Goal: Check status: Check status

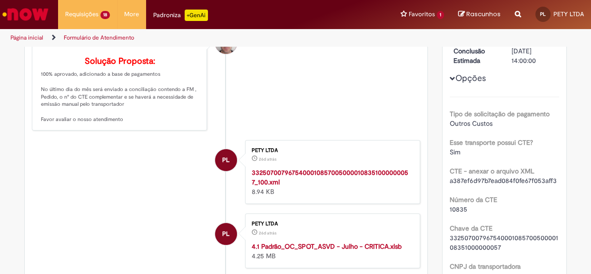
scroll to position [43, 0]
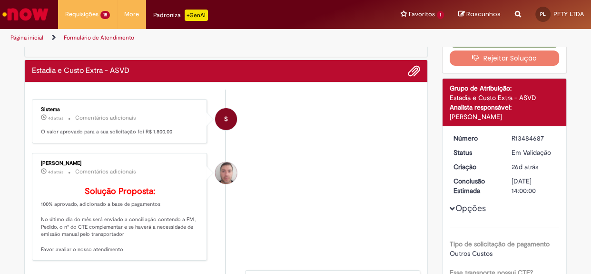
drag, startPoint x: 114, startPoint y: 125, endPoint x: 157, endPoint y: 124, distance: 43.3
click at [117, 125] on div "Sistema 4d atrás 4 dias atrás Comentários adicionais O valor aprovado para a su…" at bounding box center [119, 121] width 169 height 39
click at [105, 129] on p "O valor aprovado para a sua solicitação foi R$ 1.800,00" at bounding box center [120, 132] width 158 height 8
click at [524, 133] on div "R13484687" at bounding box center [533, 138] width 44 height 10
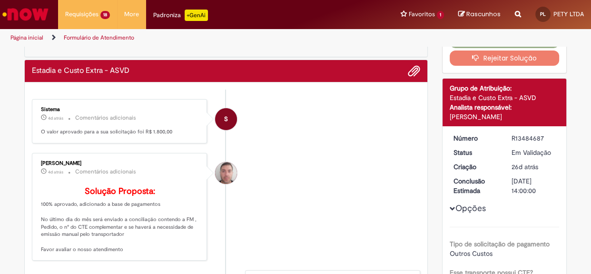
copy div "R13484687"
click at [537, 138] on div "R13484687" at bounding box center [533, 138] width 44 height 10
click at [535, 136] on div "R13484687" at bounding box center [533, 138] width 44 height 10
copy div "R13484687"
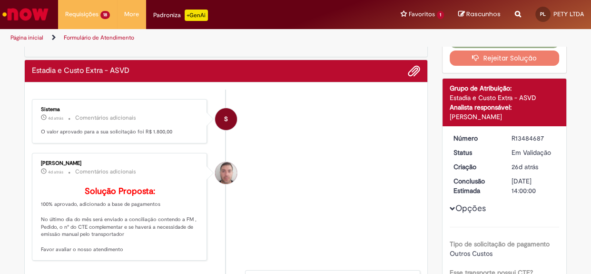
click at [504, 181] on dd "[DATE] 14:00:00" at bounding box center [533, 185] width 59 height 19
click at [66, 216] on p "Solução Proposta: 100% aprovado, adicionado a base de pagamentos No último dia …" at bounding box center [120, 219] width 158 height 67
copy p "100% aprovado, adicionado a base de pagamentos"
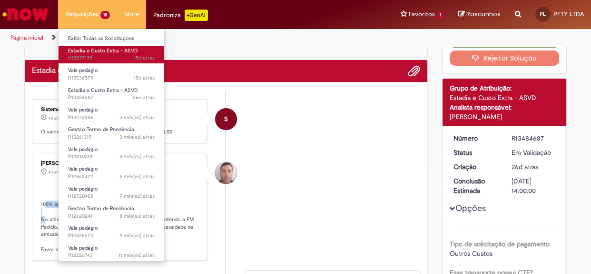
click at [97, 49] on span "Estadia e Custo Extra - ASVD" at bounding box center [103, 50] width 70 height 7
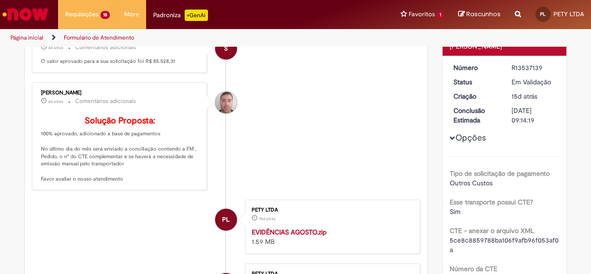
scroll to position [98, 0]
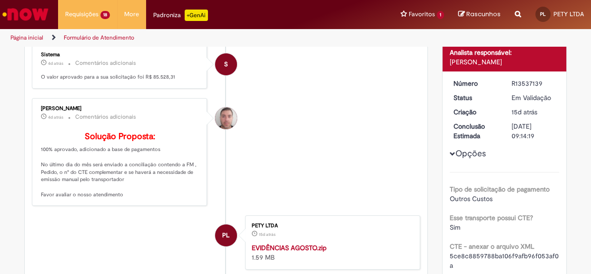
click at [523, 83] on div "R13537139" at bounding box center [533, 84] width 44 height 10
copy div "R13537139"
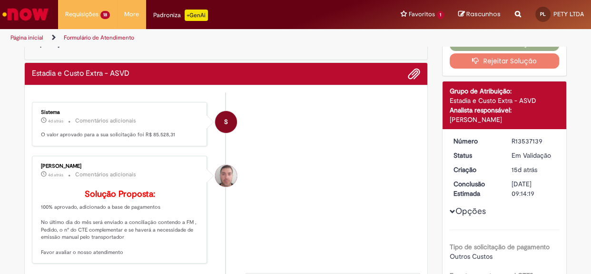
scroll to position [54, 0]
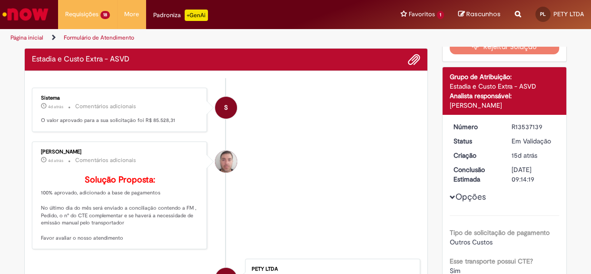
click at [530, 126] on div "R13537139" at bounding box center [533, 127] width 44 height 10
click at [529, 125] on div "R13537139" at bounding box center [533, 127] width 44 height 10
copy div "R13537139"
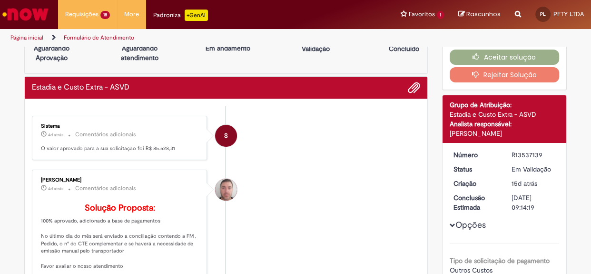
scroll to position [0, 0]
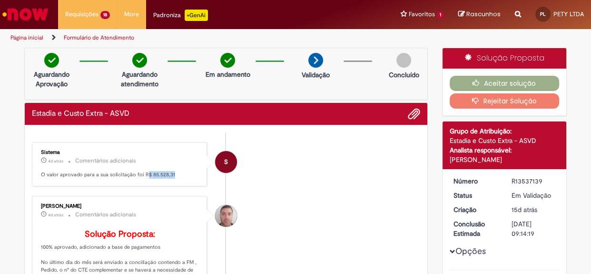
drag, startPoint x: 142, startPoint y: 173, endPoint x: 177, endPoint y: 174, distance: 34.7
click at [177, 174] on p "O valor aprovado para a sua solicitação foi R$ 85.528,31" at bounding box center [120, 175] width 158 height 8
click at [178, 181] on div "Sistema 4d atrás 4 dias atrás Comentários adicionais O valor aprovado para a su…" at bounding box center [119, 164] width 169 height 39
drag, startPoint x: 170, startPoint y: 174, endPoint x: 125, endPoint y: 172, distance: 45.2
click at [128, 172] on p "O valor aprovado para a sua solicitação foi R$ 85.528,31" at bounding box center [120, 175] width 158 height 8
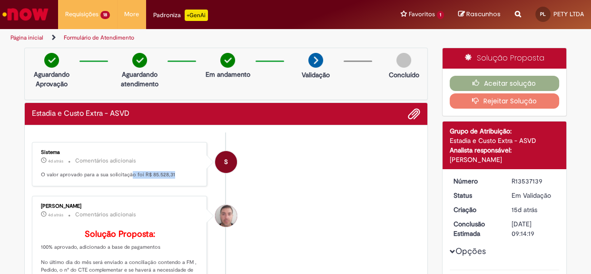
click at [125, 172] on p "O valor aprovado para a sua solicitação foi R$ 85.528,31" at bounding box center [120, 175] width 158 height 8
click at [156, 178] on div "Sistema 4d atrás 4 dias atrás Comentários adicionais O valor aprovado para a su…" at bounding box center [119, 164] width 169 height 39
click at [147, 173] on p "O valor aprovado para a sua solicitação foi R$ 85.528,31" at bounding box center [120, 175] width 158 height 8
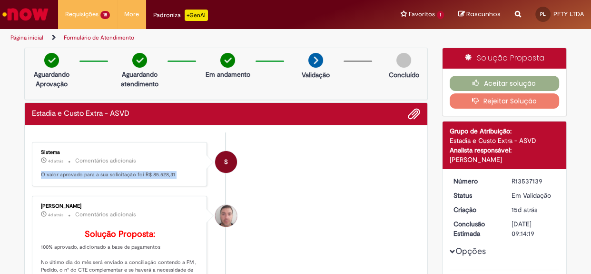
click at [147, 173] on p "O valor aprovado para a sua solicitação foi R$ 85.528,31" at bounding box center [120, 175] width 158 height 8
click at [136, 181] on div "Sistema 4d atrás 4 dias atrás Comentários adicionais O valor aprovado para a su…" at bounding box center [119, 164] width 169 height 39
click at [138, 171] on p "O valor aprovado para a sua solicitação foi R$ 85.528,31" at bounding box center [120, 175] width 158 height 8
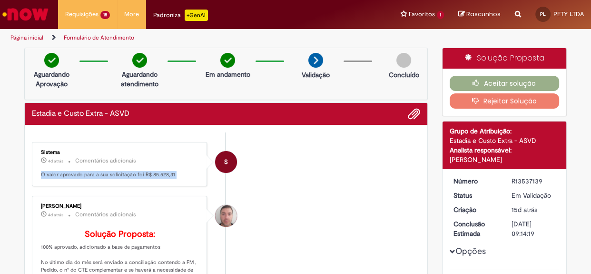
click at [138, 171] on p "O valor aprovado para a sua solicitação foi R$ 85.528,31" at bounding box center [120, 175] width 158 height 8
click at [145, 177] on p "O valor aprovado para a sua solicitação foi R$ 85.528,31" at bounding box center [120, 175] width 158 height 8
click at [146, 174] on p "O valor aprovado para a sua solicitação foi R$ 85.528,31" at bounding box center [120, 175] width 158 height 8
click at [147, 174] on p "O valor aprovado para a sua solicitação foi R$ 85.528,31" at bounding box center [120, 175] width 158 height 8
